Goal: Communication & Community: Ask a question

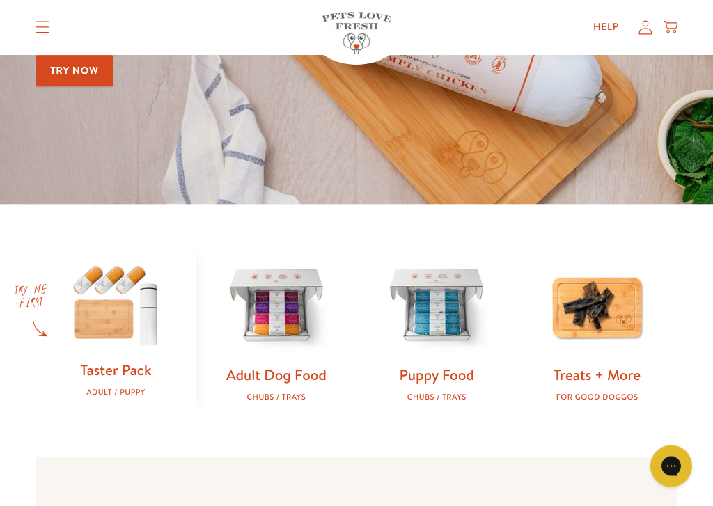
scroll to position [258, 0]
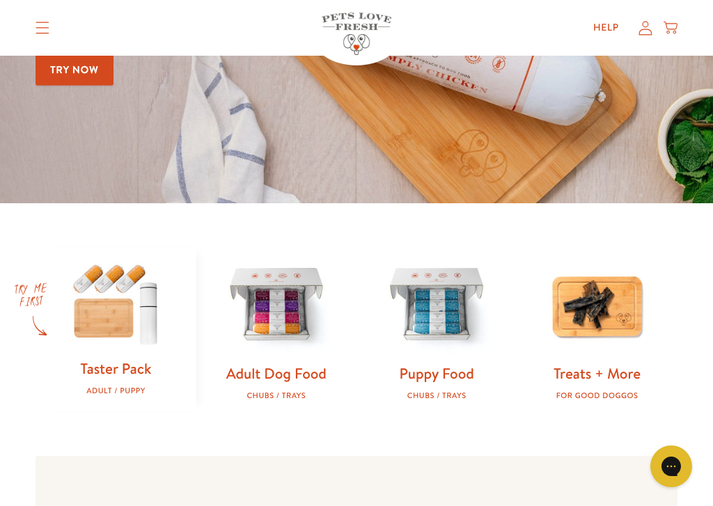
click at [109, 323] on img at bounding box center [116, 303] width 116 height 111
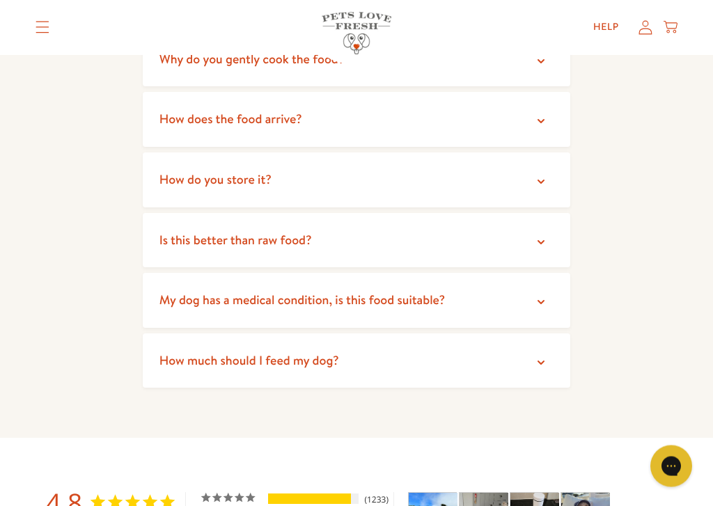
scroll to position [2568, 0]
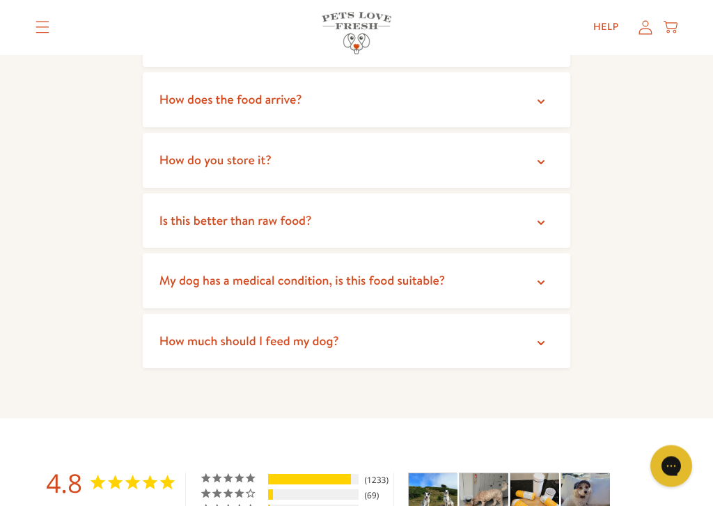
click at [518, 254] on summary "My dog has a medical condition, is this food suitable?" at bounding box center [357, 281] width 428 height 55
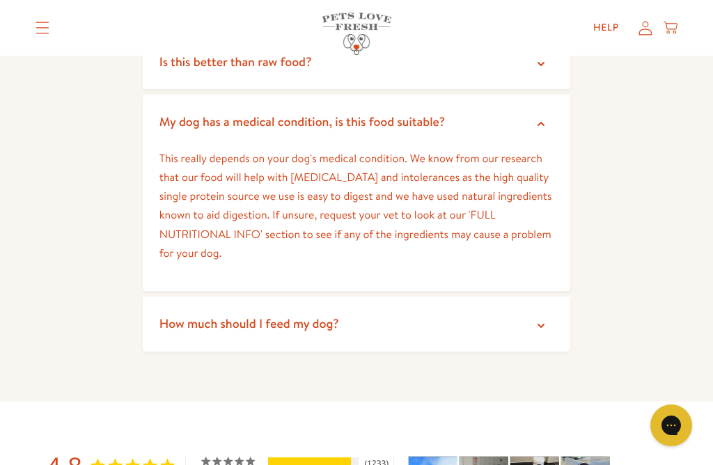
scroll to position [2727, 0]
click at [554, 297] on summary "How much should I feed my dog?" at bounding box center [357, 324] width 428 height 55
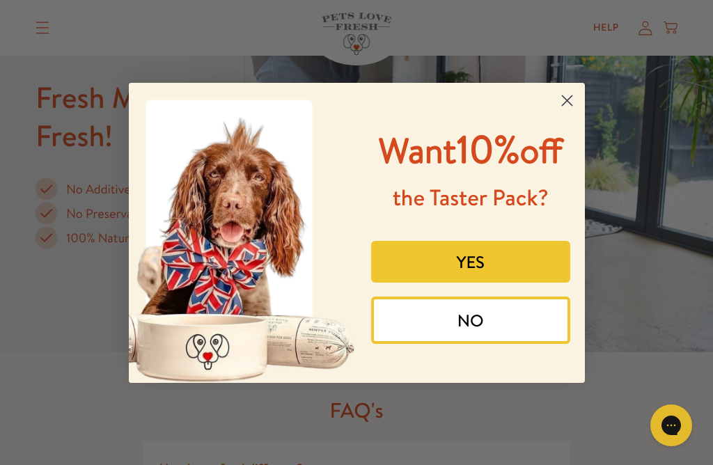
scroll to position [2078, 0]
click at [577, 88] on icon "Close dialog" at bounding box center [567, 100] width 24 height 24
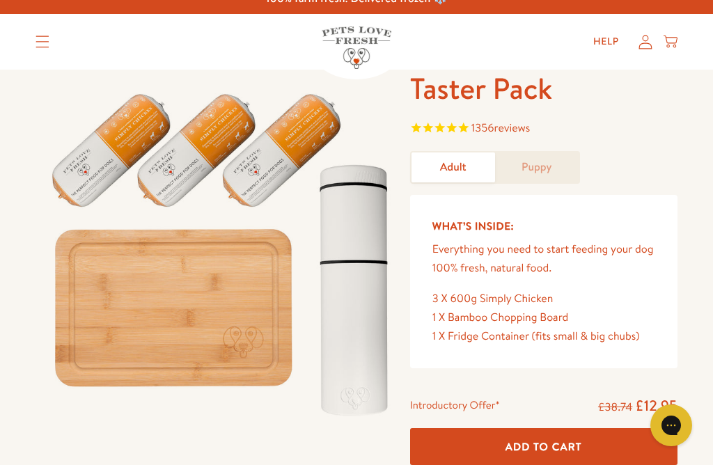
scroll to position [0, 0]
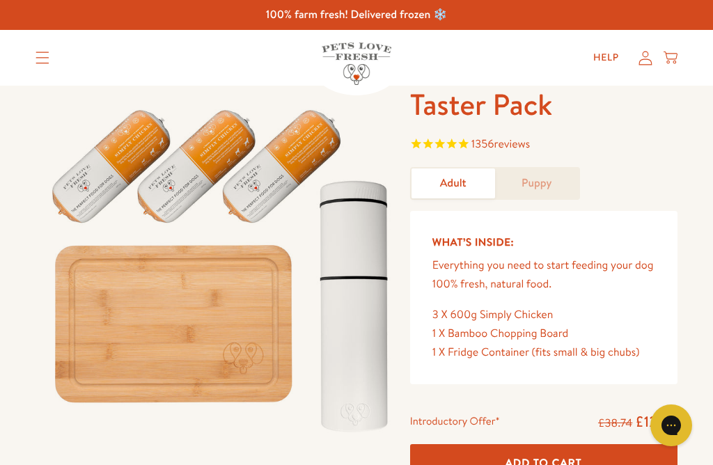
click at [612, 68] on link "Help" at bounding box center [606, 58] width 48 height 28
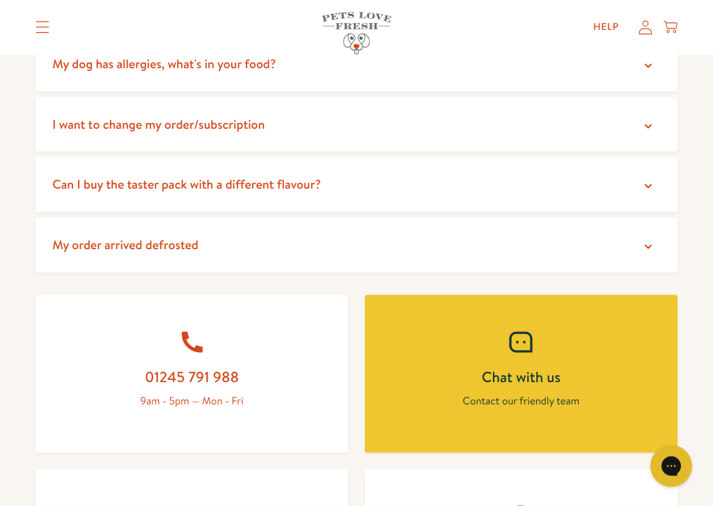
scroll to position [387, 0]
click at [639, 185] on summary "Can I buy the taster pack with a different flavour?" at bounding box center [357, 184] width 642 height 55
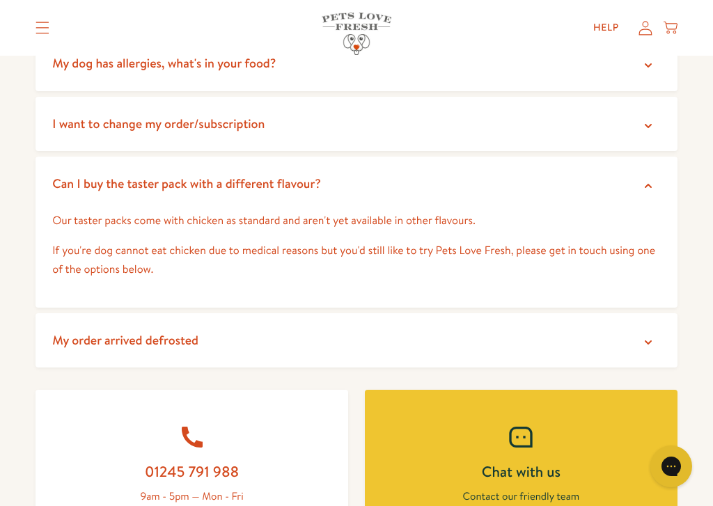
click at [636, 247] on p "If you're dog cannot eat chicken due to medical reasons but you'd still like to…" at bounding box center [356, 261] width 609 height 38
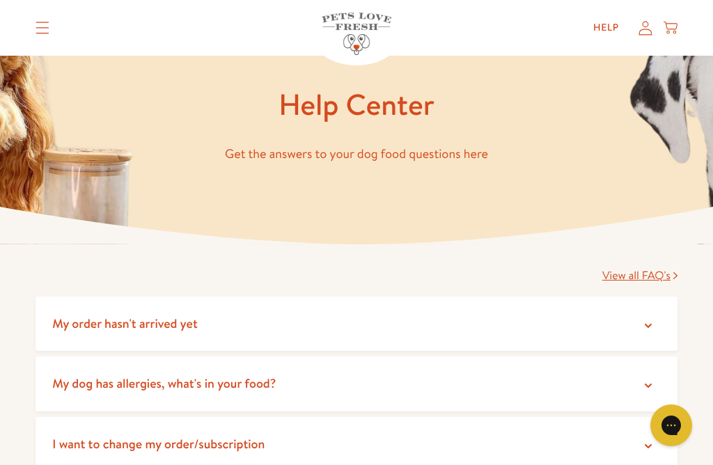
scroll to position [0, 0]
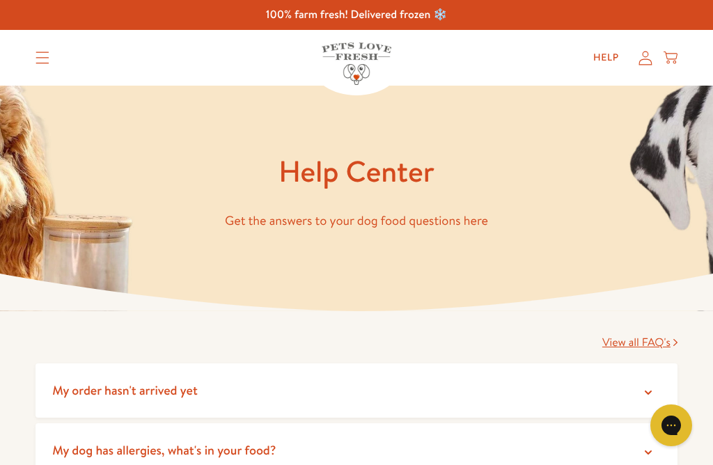
click at [30, 56] on summary "Translation missing: en.sections.header.menu" at bounding box center [42, 57] width 36 height 35
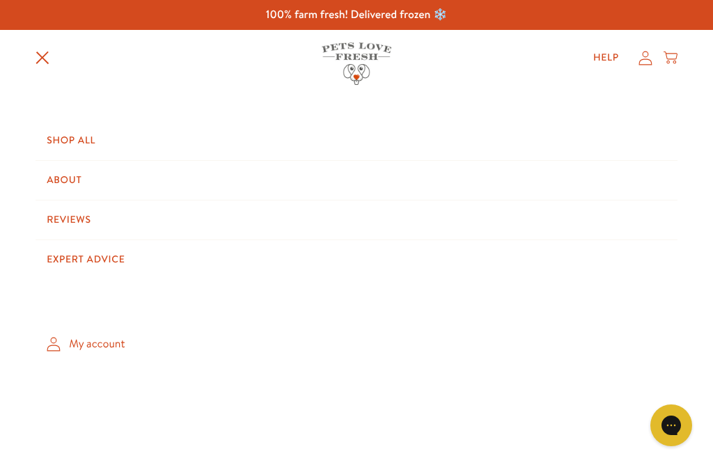
click at [71, 137] on link "Shop All" at bounding box center [357, 140] width 642 height 39
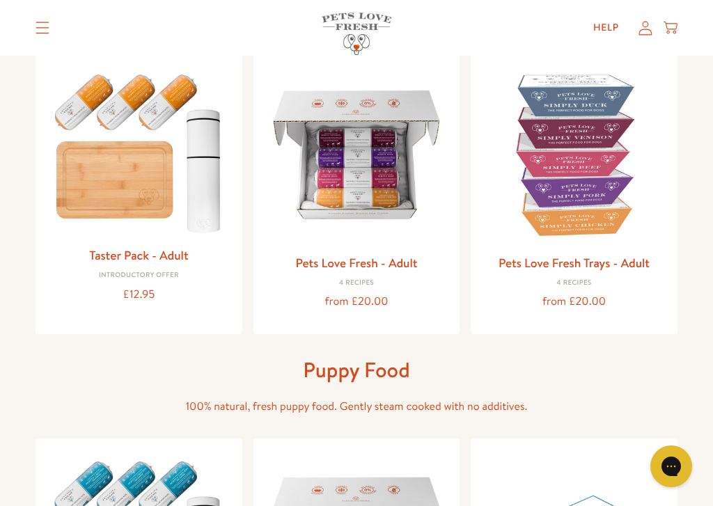
scroll to position [171, 0]
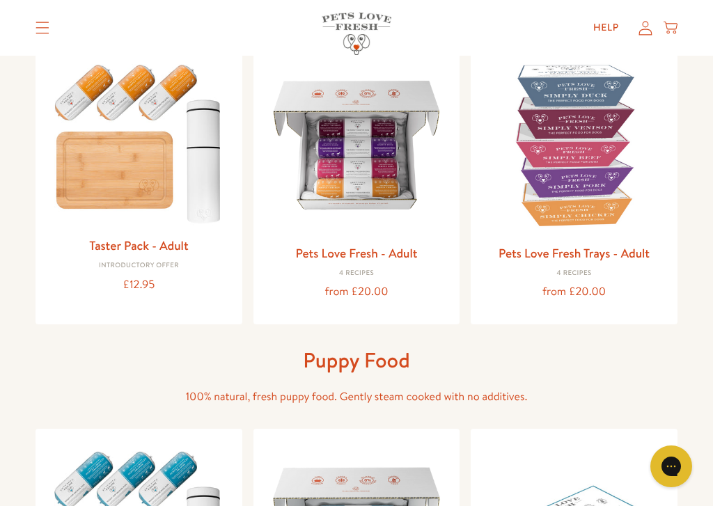
click at [595, 191] on img at bounding box center [574, 145] width 185 height 185
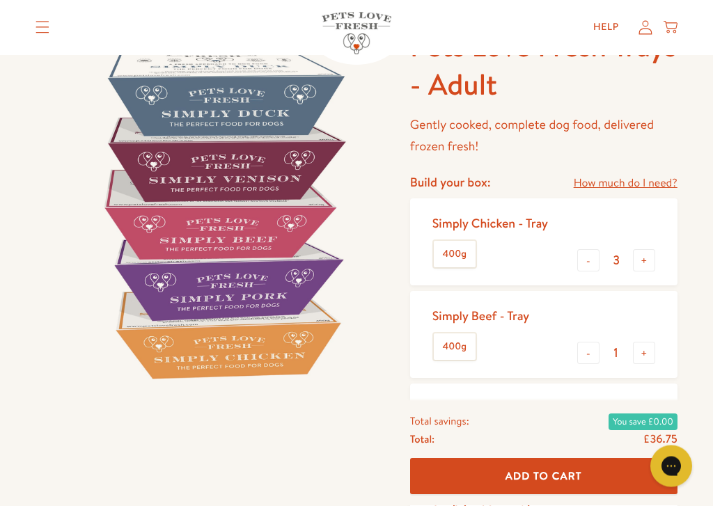
scroll to position [59, 0]
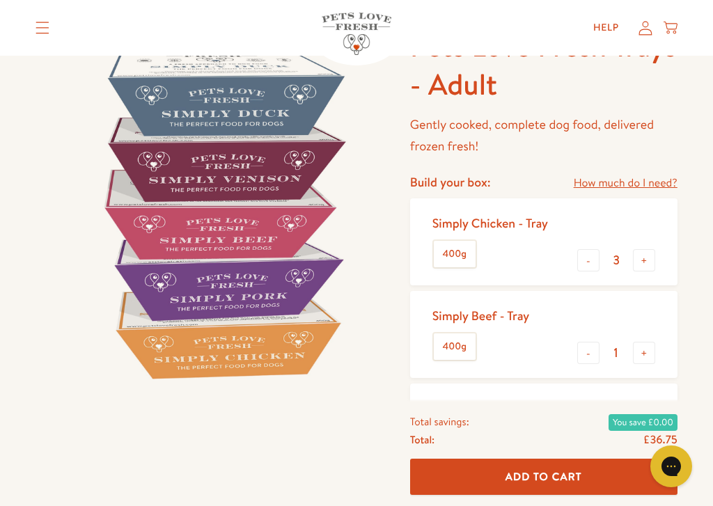
click at [641, 180] on link "How much do I need?" at bounding box center [626, 183] width 104 height 19
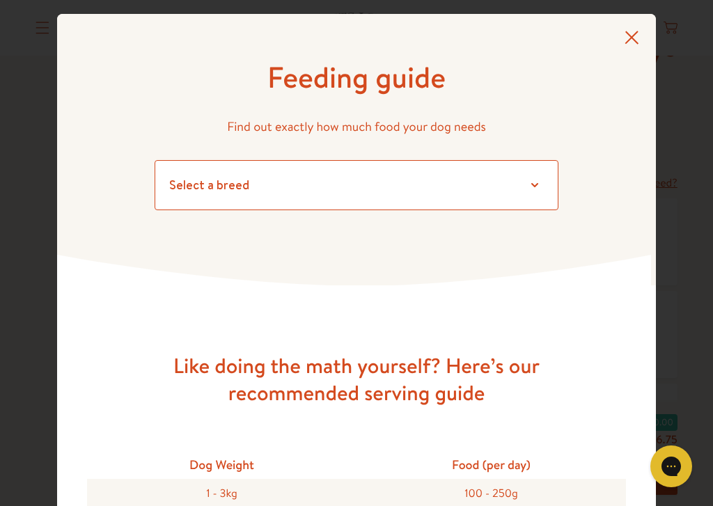
click at [420, 183] on select "Select a breed Affenpinscher Afghan hound Airedale terrier Akita Alaskan Malamu…" at bounding box center [357, 185] width 404 height 50
select select "7"
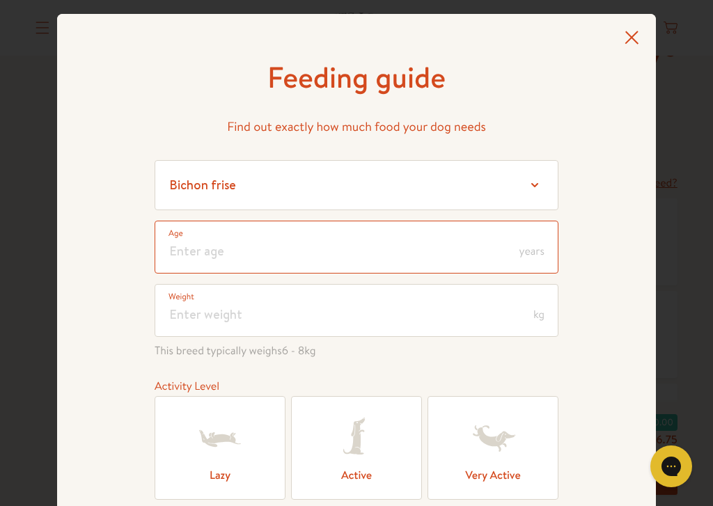
click at [423, 245] on input "number" at bounding box center [357, 247] width 404 height 53
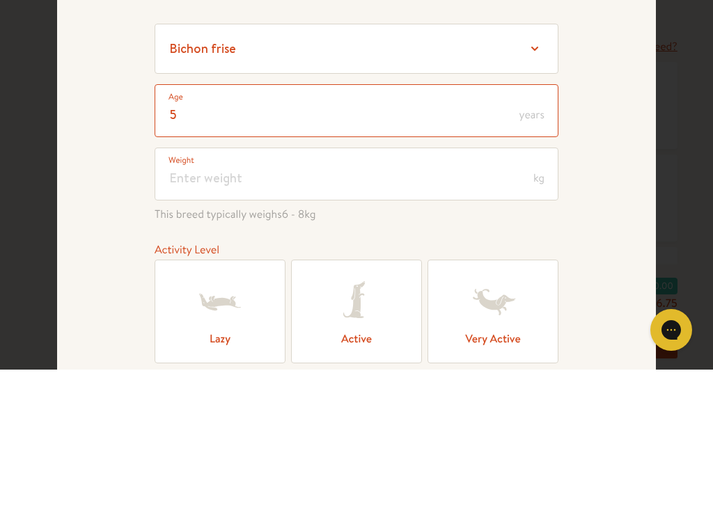
type input "5"
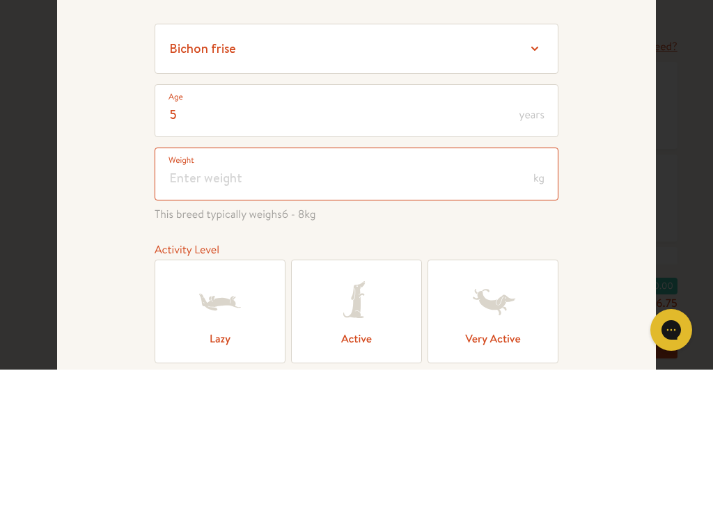
click at [451, 284] on input "number" at bounding box center [357, 310] width 404 height 53
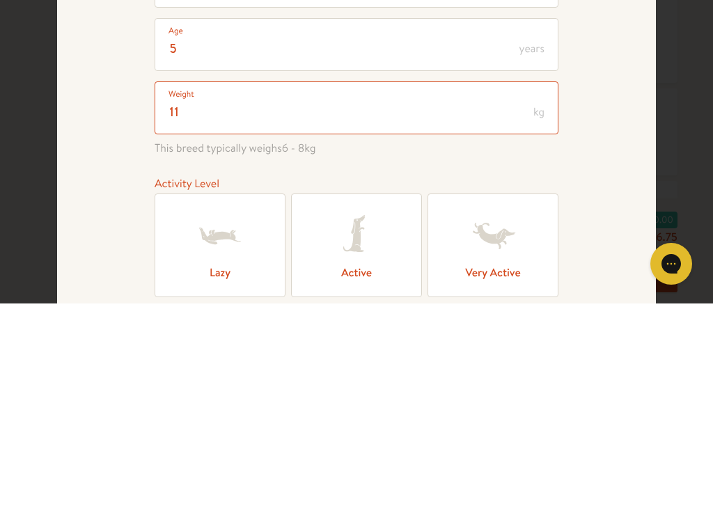
type input "11"
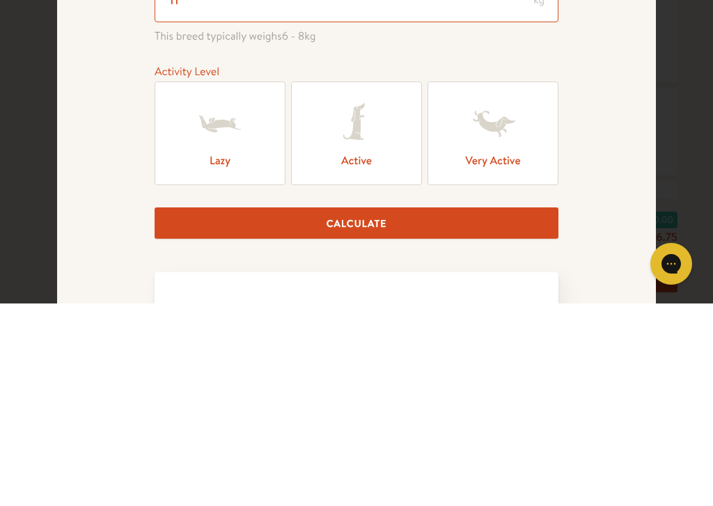
scroll to position [97, 0]
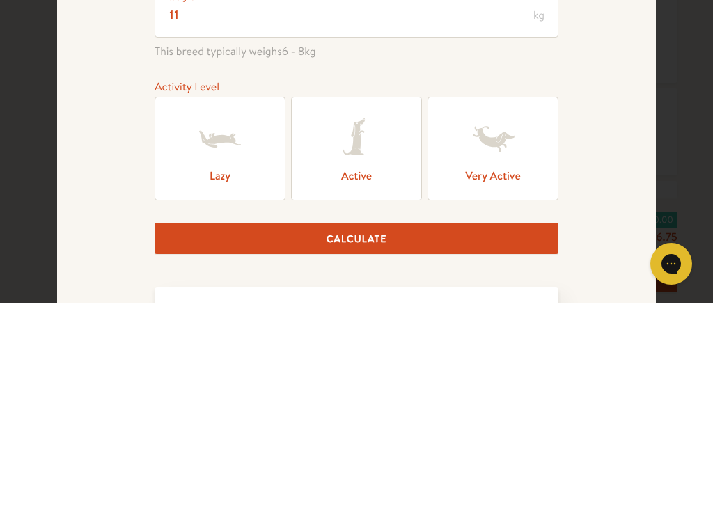
click at [225, 300] on label "Lazy" at bounding box center [220, 352] width 131 height 104
click at [0, 0] on input "Lazy" at bounding box center [0, 0] width 0 height 0
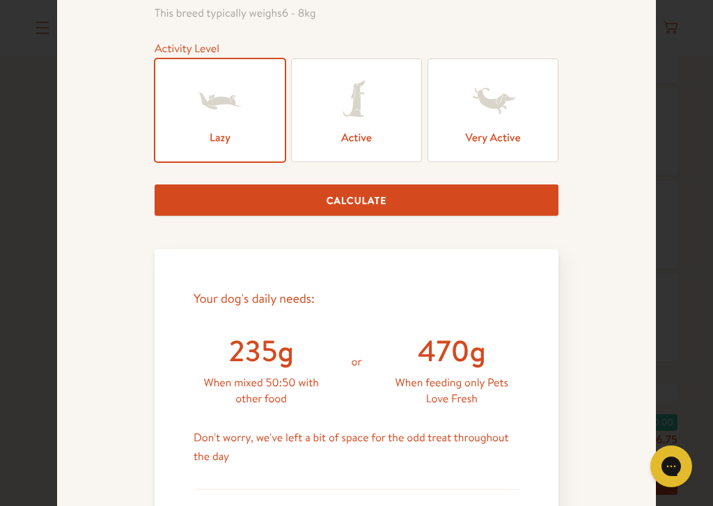
scroll to position [339, 0]
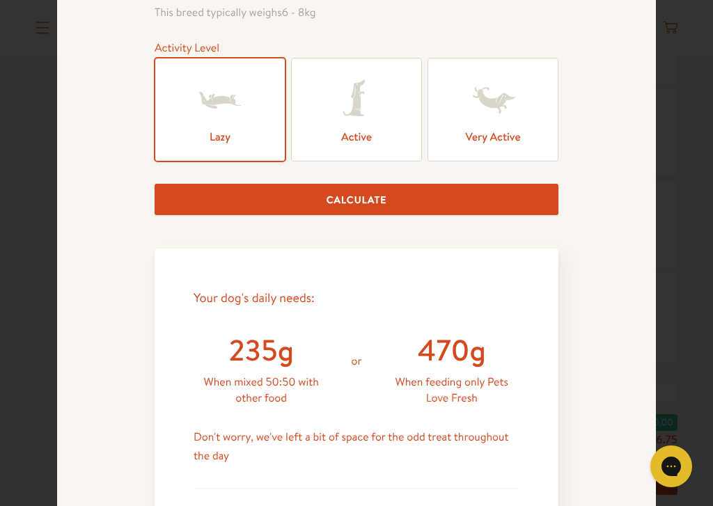
click at [380, 211] on button "Calculate" at bounding box center [357, 199] width 404 height 31
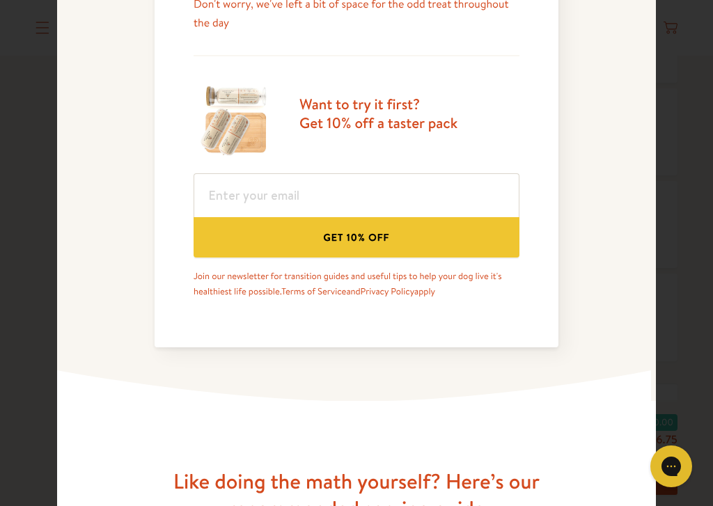
scroll to position [771, 0]
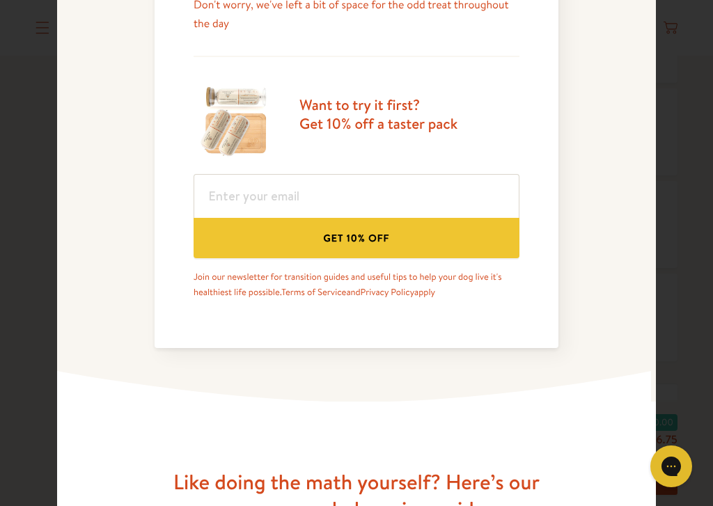
click at [462, 249] on button "Get 10% off" at bounding box center [357, 238] width 326 height 40
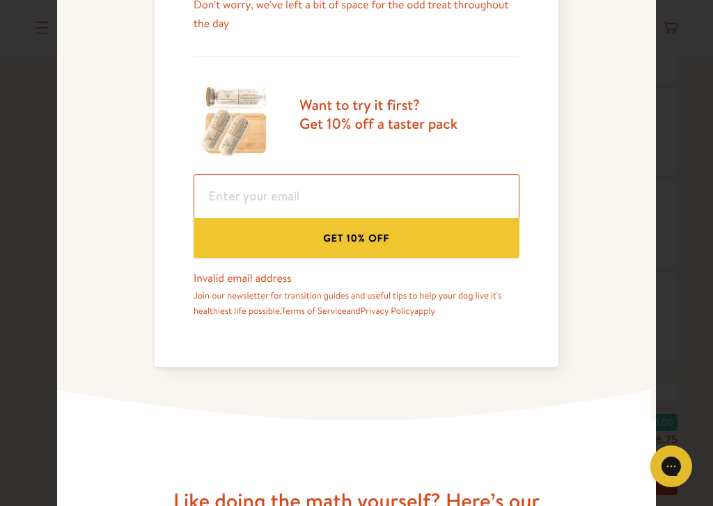
click at [475, 193] on input "email" at bounding box center [357, 196] width 326 height 44
type input "d.broughton21@gmail.com"
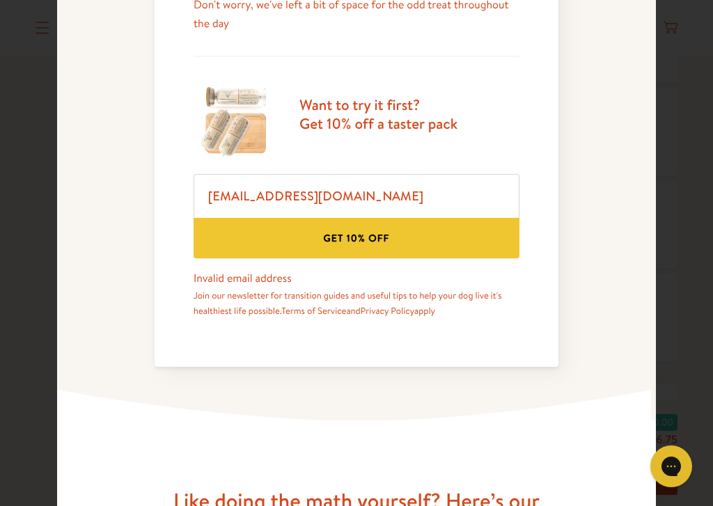
click at [401, 245] on button "Get 10% off" at bounding box center [357, 238] width 326 height 40
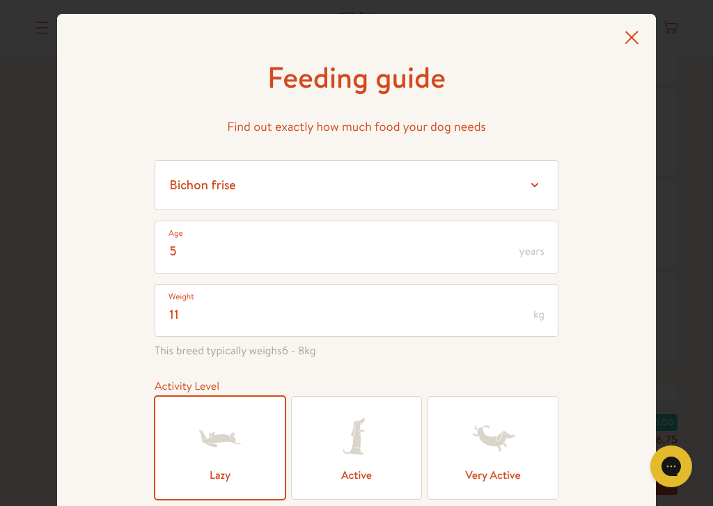
scroll to position [0, 0]
click at [634, 40] on icon at bounding box center [633, 37] width 14 height 13
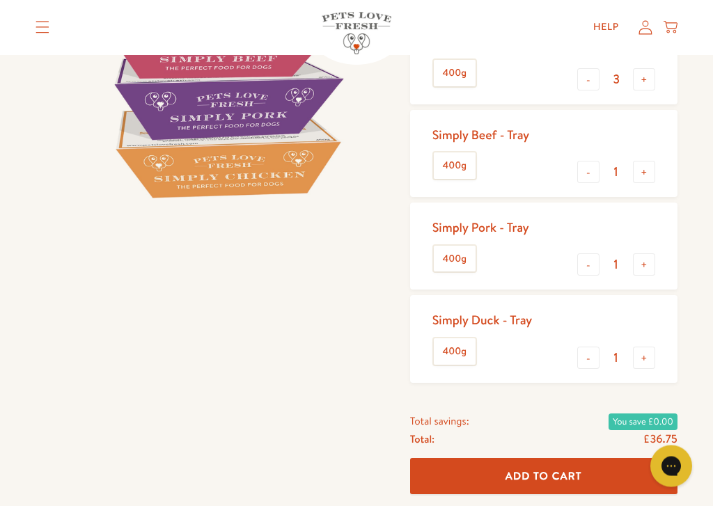
scroll to position [240, 0]
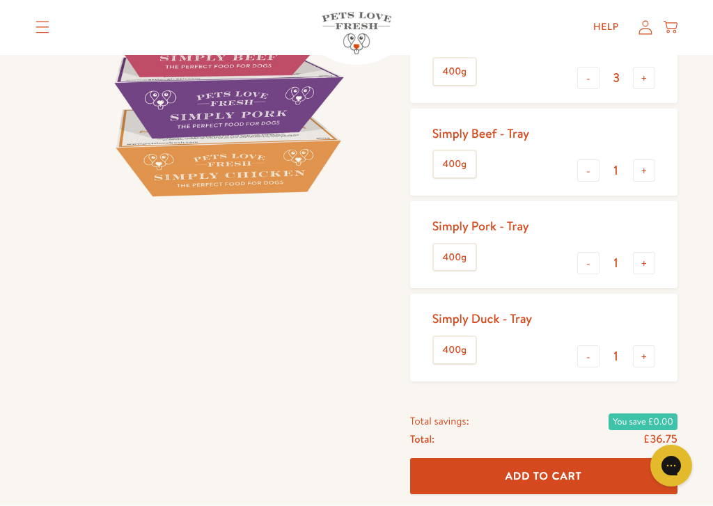
click at [463, 162] on label "400g" at bounding box center [455, 165] width 42 height 26
click at [0, 0] on input "400g" at bounding box center [0, 0] width 0 height 0
click at [513, 127] on div "Simply Beef - Tray" at bounding box center [481, 134] width 97 height 16
click at [607, 71] on input "3" at bounding box center [616, 78] width 33 height 15
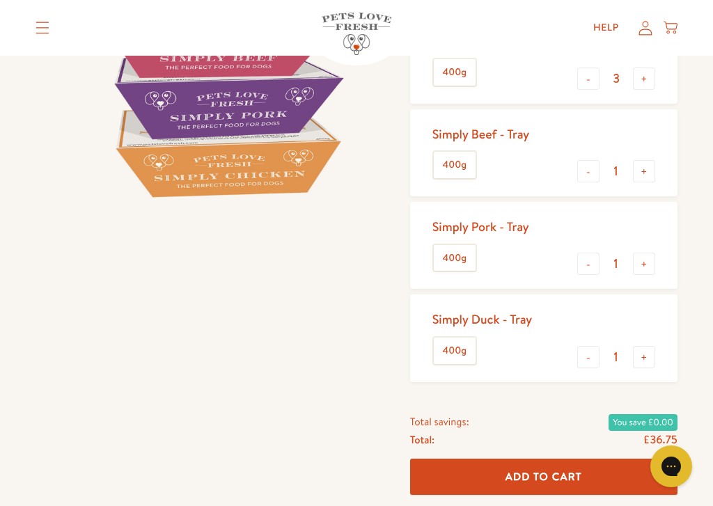
click at [587, 82] on button "-" at bounding box center [588, 79] width 22 height 22
click at [584, 79] on button "-" at bounding box center [588, 79] width 22 height 22
click at [584, 79] on button "-" at bounding box center [588, 78] width 22 height 22
type input "0"
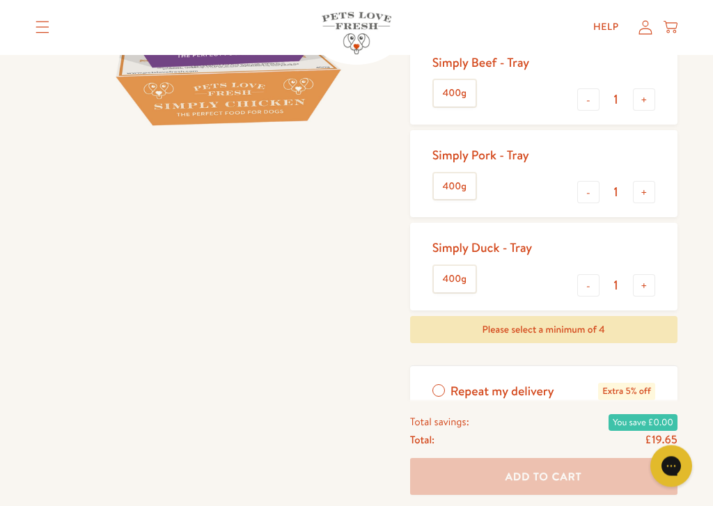
scroll to position [313, 0]
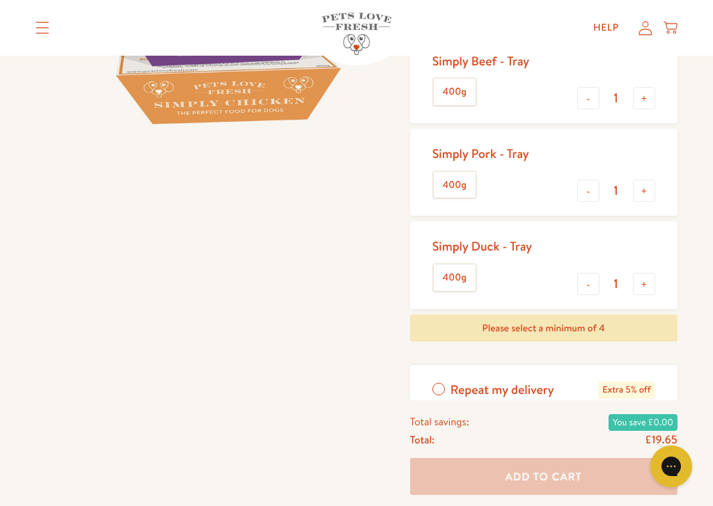
click at [617, 185] on input "1" at bounding box center [616, 190] width 33 height 15
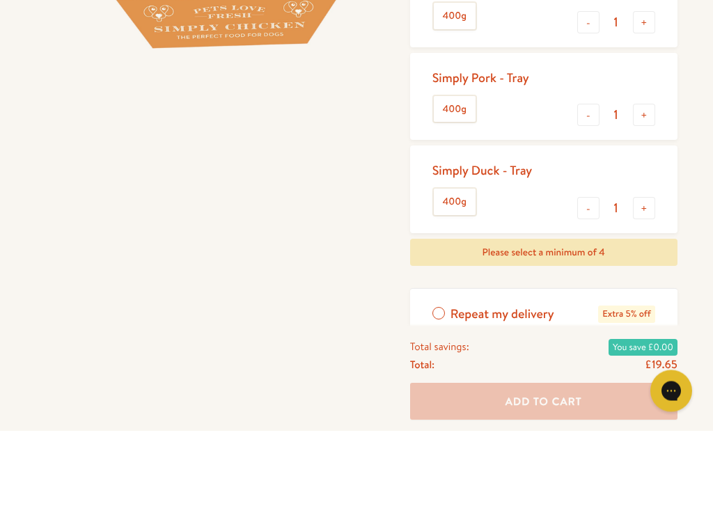
click at [376, 151] on div at bounding box center [223, 194] width 375 height 844
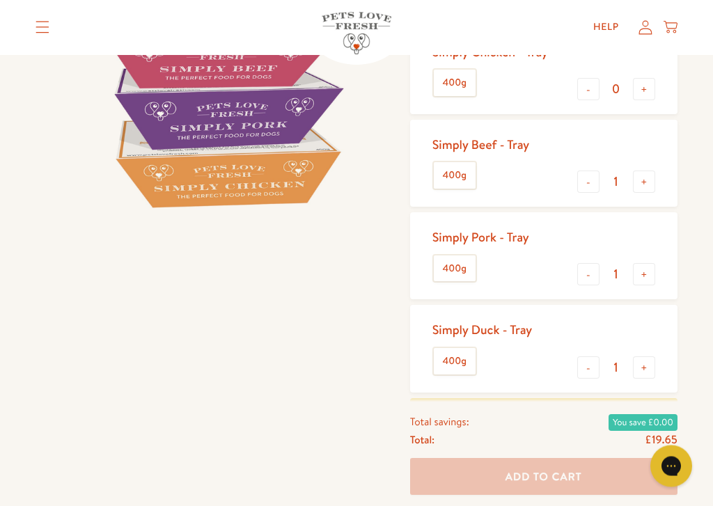
scroll to position [235, 0]
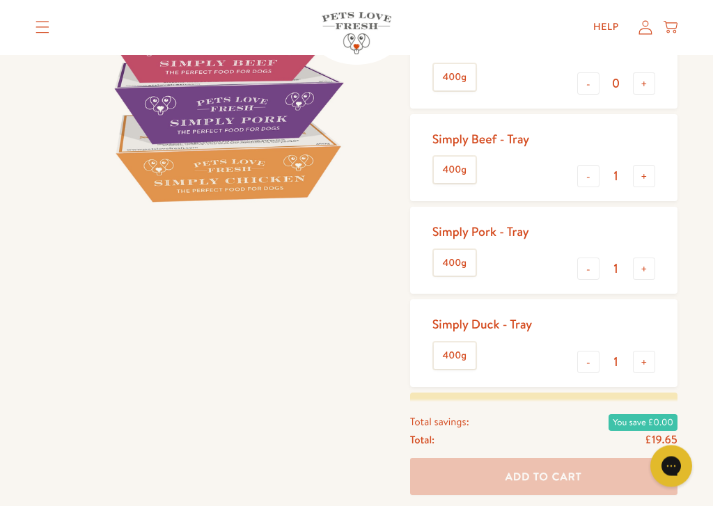
click at [646, 353] on button "+" at bounding box center [644, 363] width 22 height 22
type input "2"
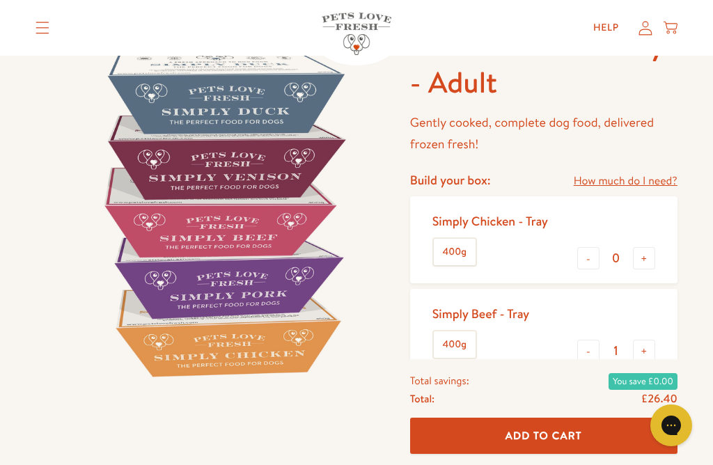
scroll to position [0, 0]
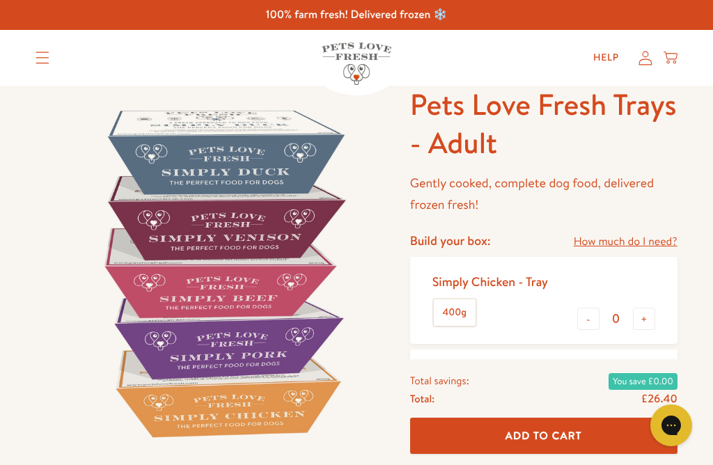
click at [603, 63] on link "Help" at bounding box center [606, 58] width 48 height 28
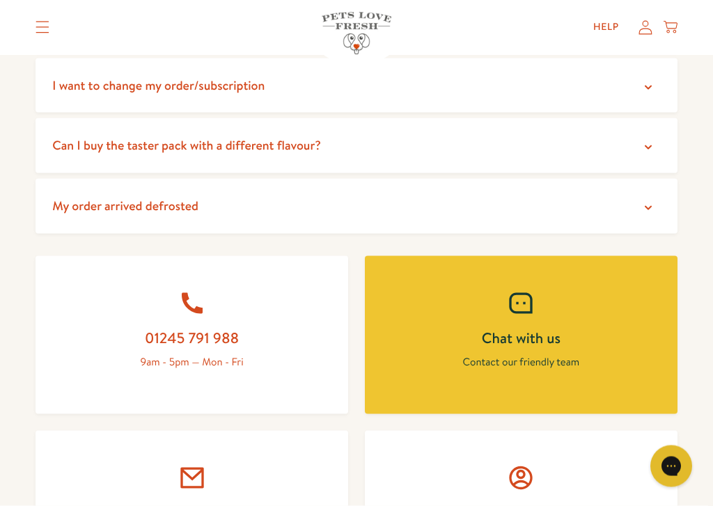
scroll to position [426, 0]
click at [601, 143] on summary "Can I buy the taster pack with a different flavour?" at bounding box center [357, 145] width 642 height 55
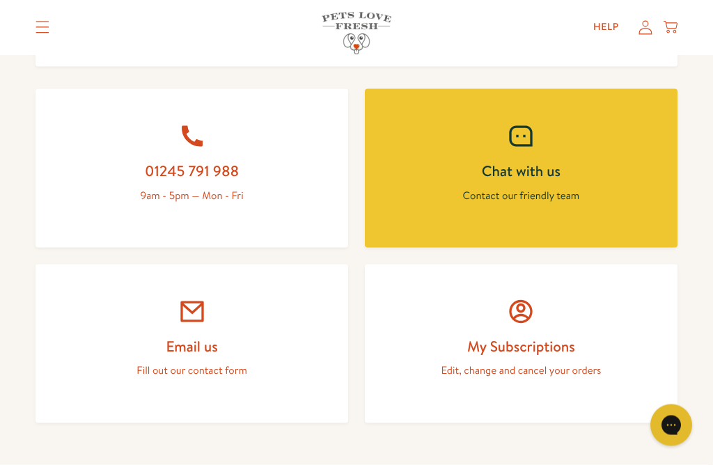
scroll to position [687, 0]
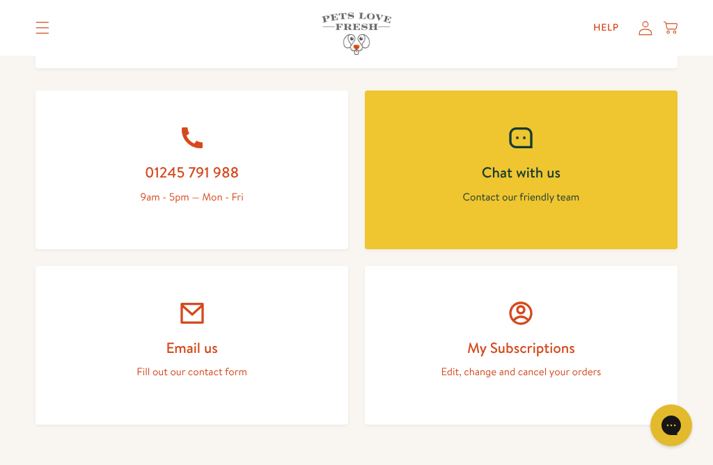
click at [573, 165] on h2 "Chat with us" at bounding box center [521, 172] width 246 height 19
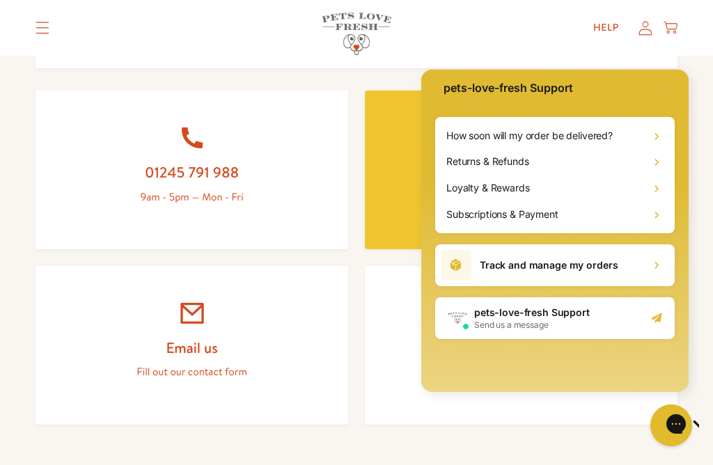
scroll to position [42, 0]
click at [658, 134] on icon at bounding box center [657, 137] width 14 height 14
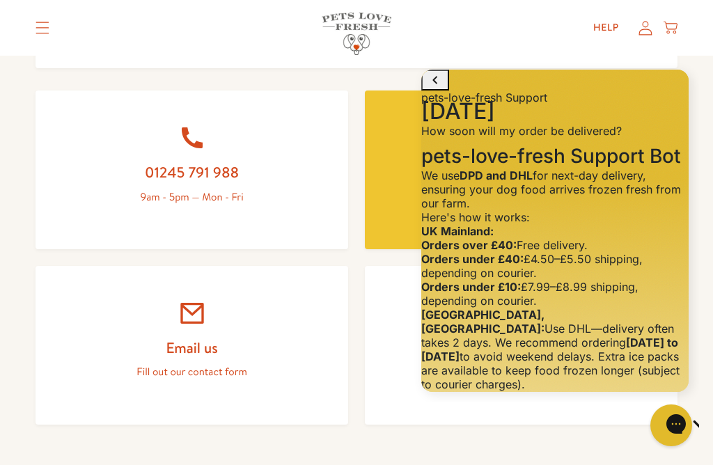
scroll to position [251, 0]
click at [399, 328] on link "My Subscriptions Edit, change and cancel your orders" at bounding box center [521, 345] width 313 height 159
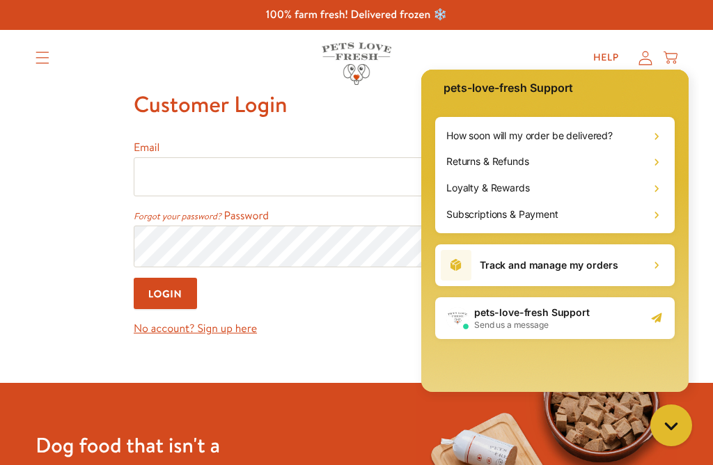
scroll to position [42, 0]
click at [613, 313] on div "pets-love-fresh Support Send us a message" at bounding box center [555, 318] width 240 height 42
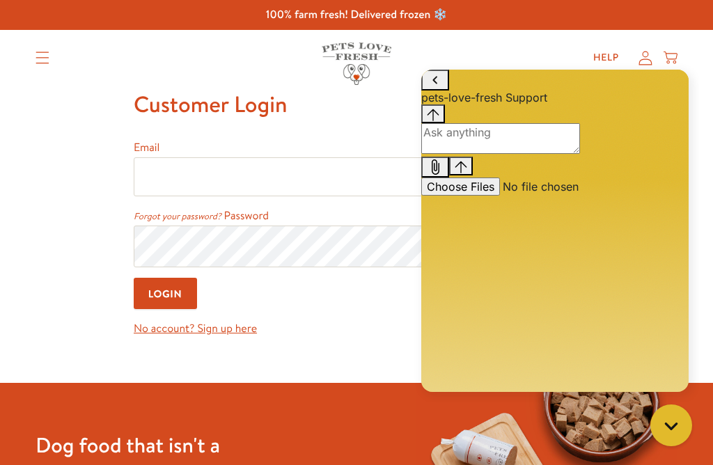
scroll to position [0, 0]
click at [580, 154] on textarea "live chat message input" at bounding box center [500, 138] width 159 height 31
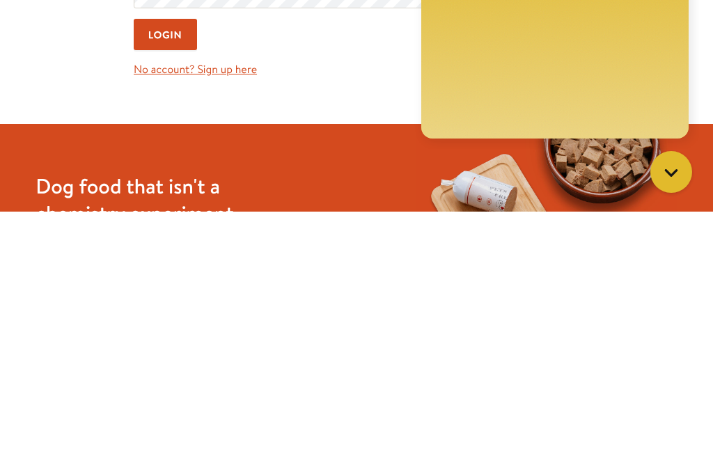
type textarea "Hi I’d like to try this food for my Border Terrier but he has an adverse reacti…"
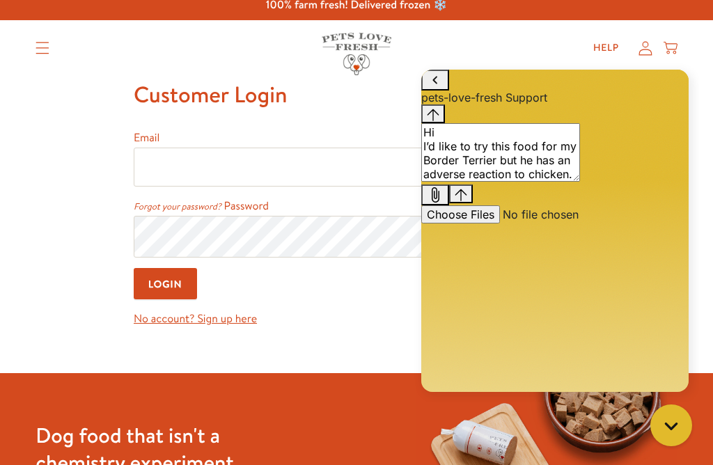
scroll to position [0, 0]
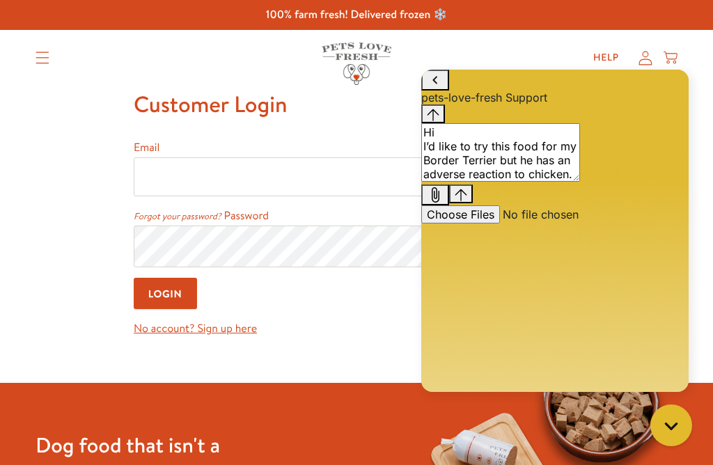
click at [37, 62] on icon "Translation missing: en.sections.header.menu" at bounding box center [43, 58] width 14 height 13
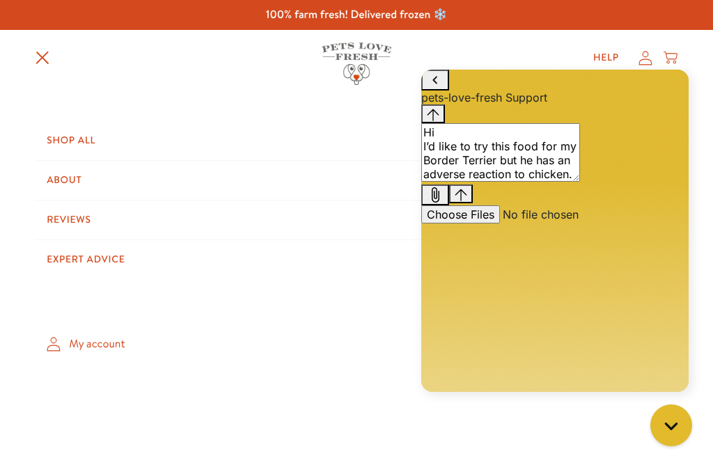
click at [65, 139] on link "Shop All" at bounding box center [357, 140] width 642 height 39
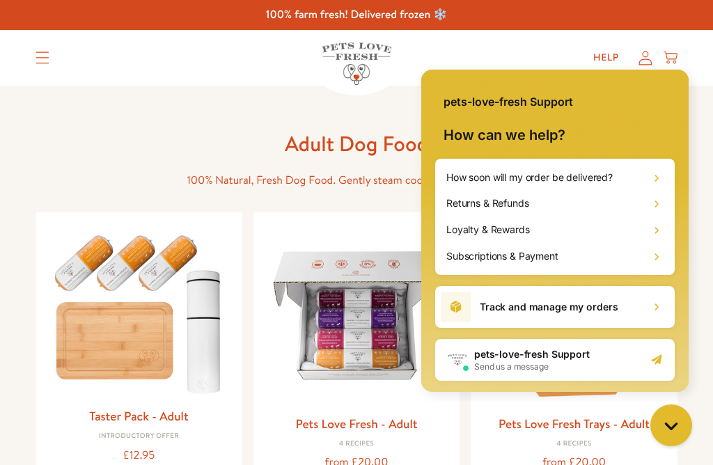
click at [597, 363] on div "pets-love-fresh Support Send us a message" at bounding box center [555, 360] width 240 height 42
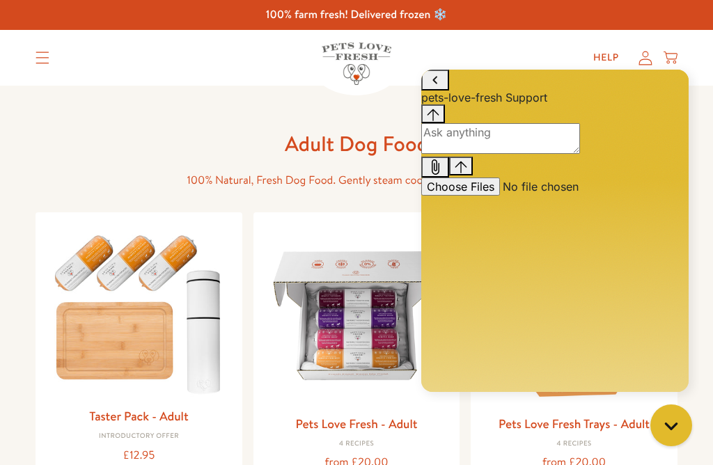
click at [495, 154] on textarea "live chat message input" at bounding box center [500, 138] width 159 height 31
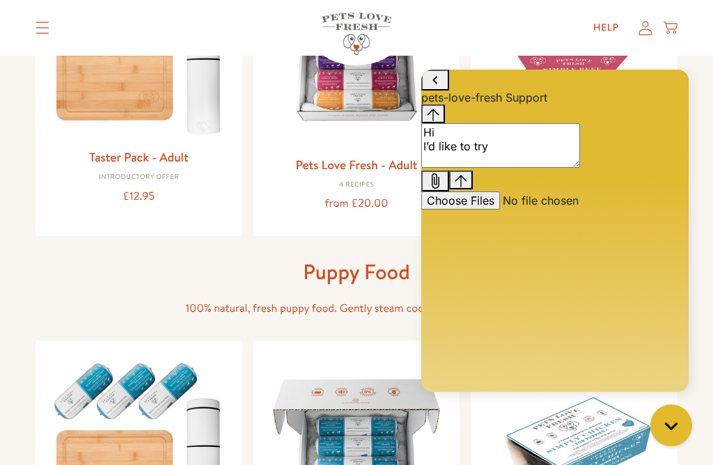
click at [564, 168] on textarea "Hi I’d like to try" at bounding box center [500, 145] width 159 height 45
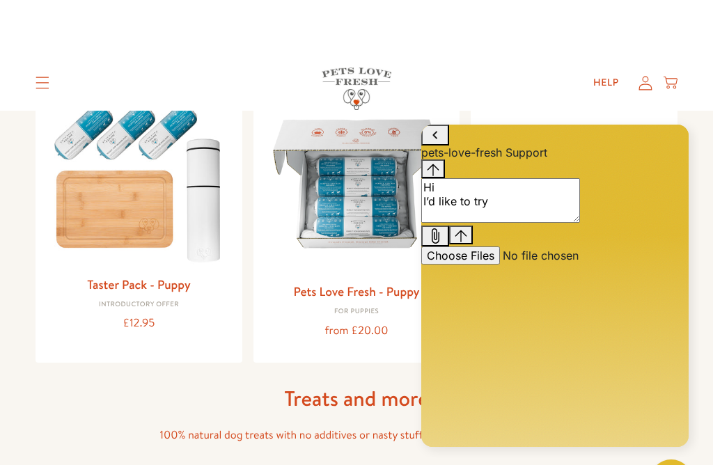
scroll to position [573, 0]
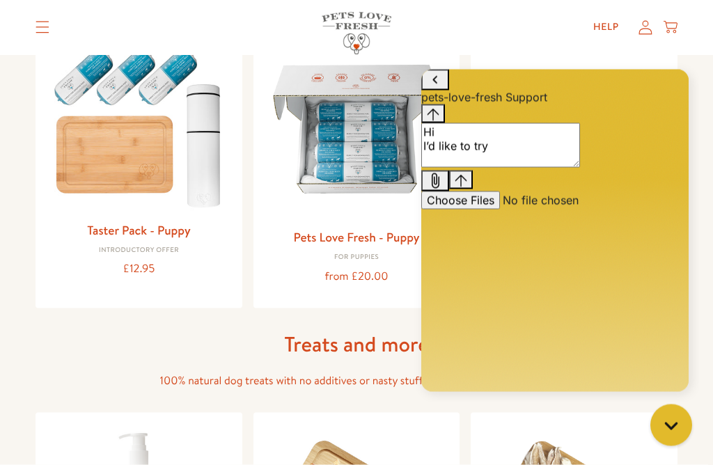
click at [561, 167] on textarea "Hi I’d like to try" at bounding box center [500, 145] width 159 height 45
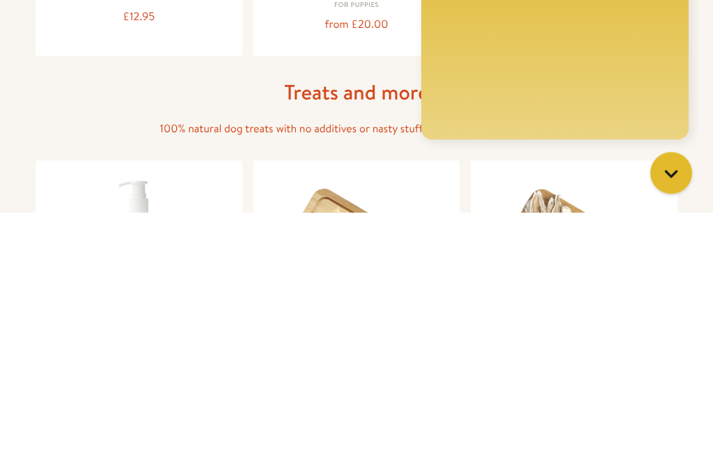
scroll to position [644, 0]
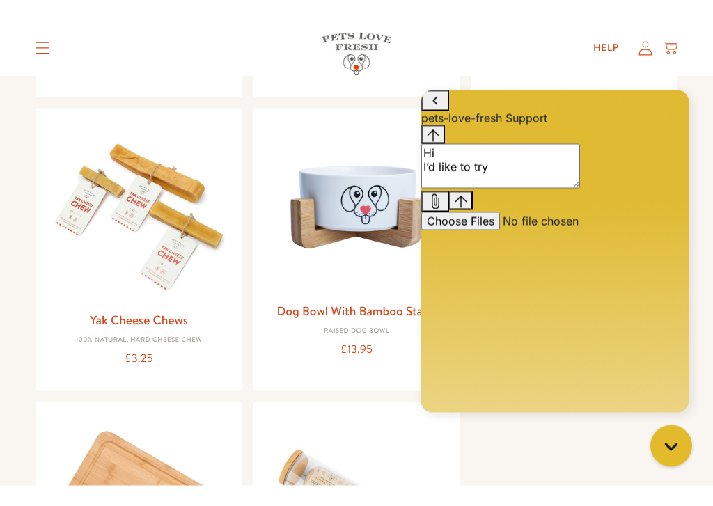
scroll to position [1193, 0]
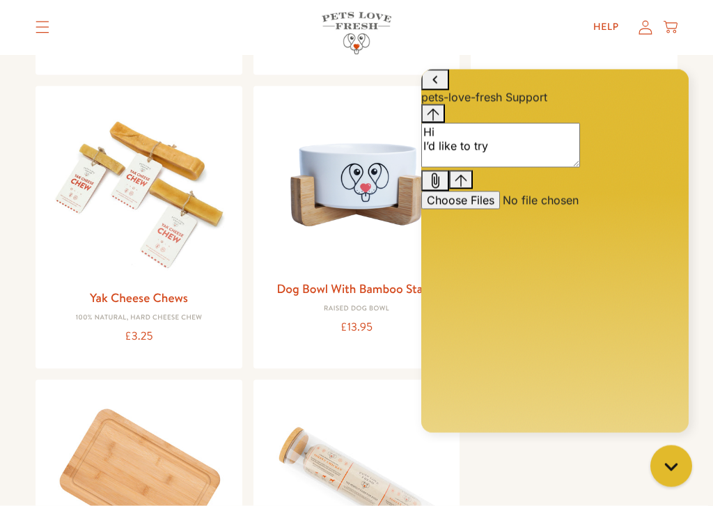
click at [564, 167] on textarea "Hi I’d like to try" at bounding box center [500, 145] width 159 height 45
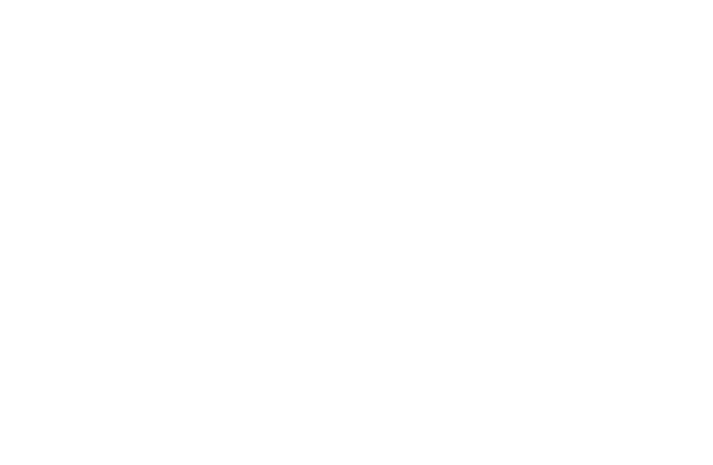
scroll to position [442, 0]
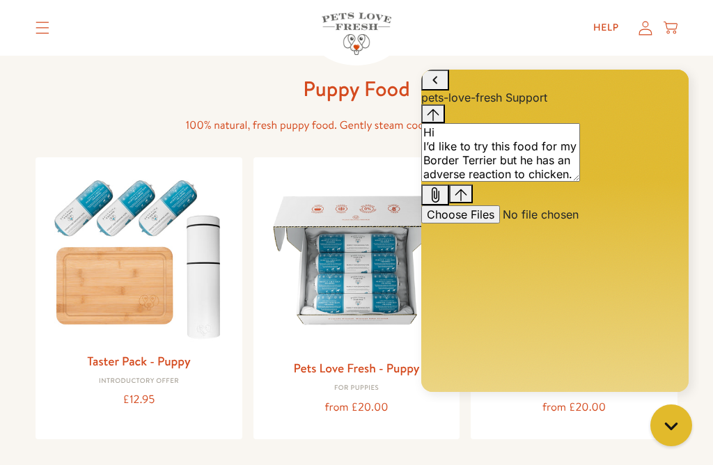
click at [580, 182] on textarea "Hi I’d like to try this food for my Border Terrier but he has an adverse reacti…" at bounding box center [500, 152] width 159 height 59
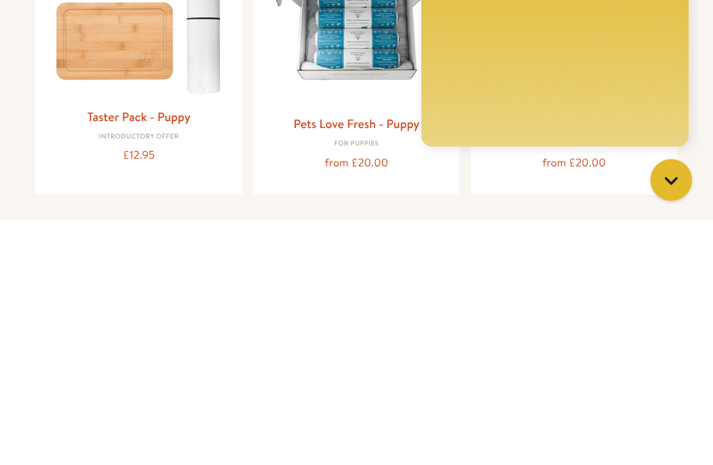
scroll to position [0, 0]
type textarea "Hi I’d like to try your food for my 5yr old Border Terrier but he has an advers…"
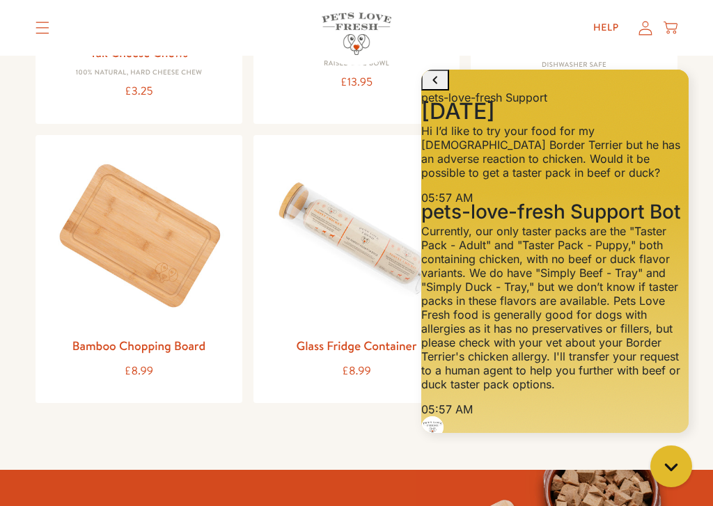
scroll to position [268, 0]
click at [579, 456] on input "Leave us your email" at bounding box center [511, 465] width 180 height 18
type input "d.broughton21@gmail.com"
click at [623, 458] on icon "Submit Leave us your email" at bounding box center [615, 466] width 17 height 17
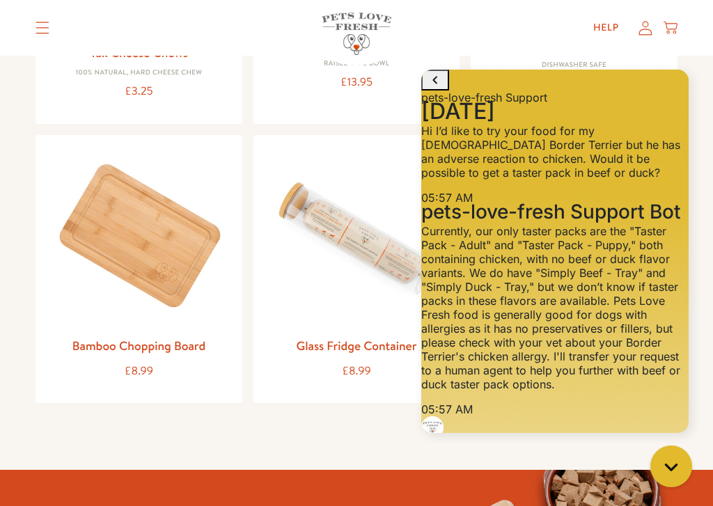
click at [671, 465] on div "Gorgias live chat" at bounding box center [672, 467] width 28 height 28
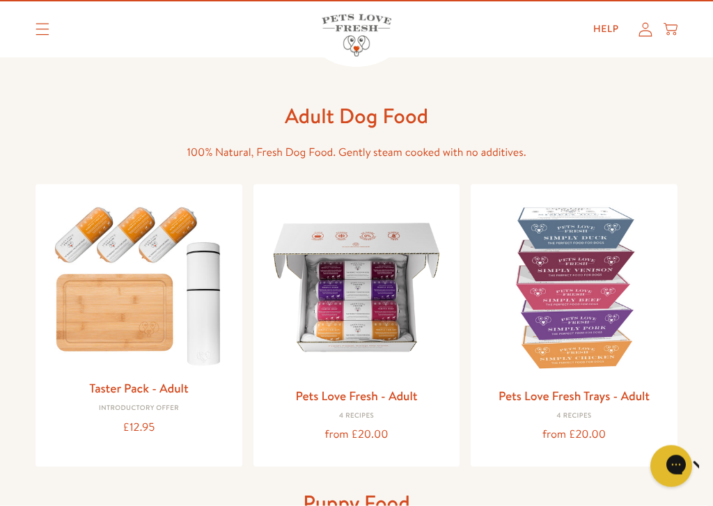
scroll to position [29, 0]
click at [288, 240] on img at bounding box center [357, 287] width 185 height 185
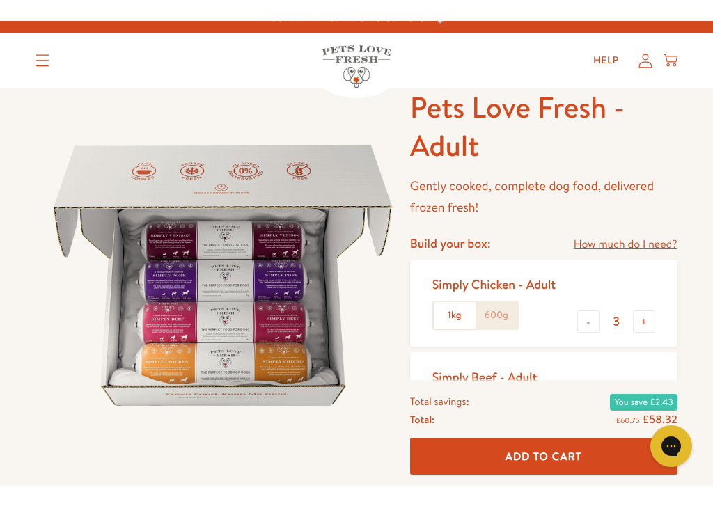
scroll to position [45, 0]
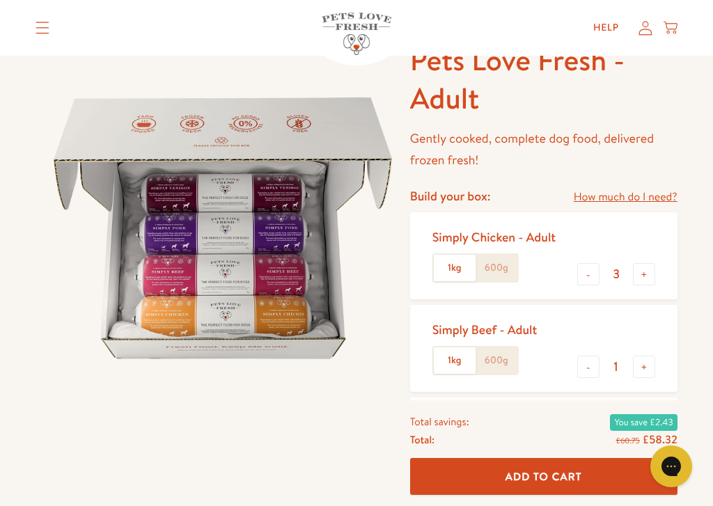
click at [581, 272] on button "-" at bounding box center [588, 274] width 22 height 22
click at [583, 269] on button "-" at bounding box center [588, 274] width 22 height 22
click at [582, 271] on button "-" at bounding box center [588, 274] width 22 height 22
type input "0"
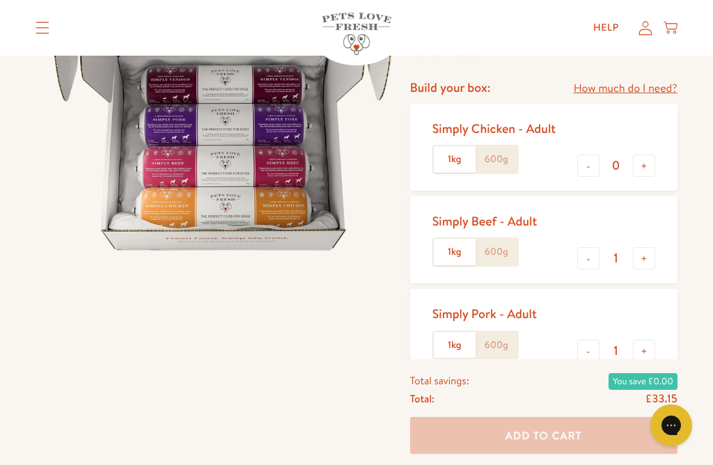
scroll to position [153, 0]
click at [648, 257] on button "+" at bounding box center [644, 259] width 22 height 22
type input "2"
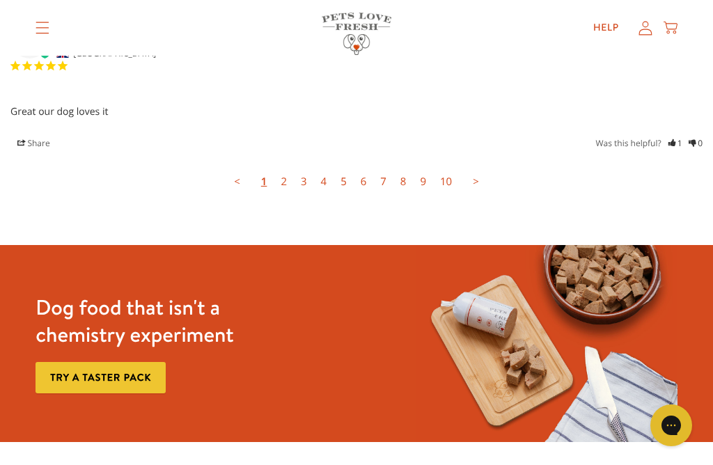
scroll to position [3921, 0]
